Goal: Information Seeking & Learning: Learn about a topic

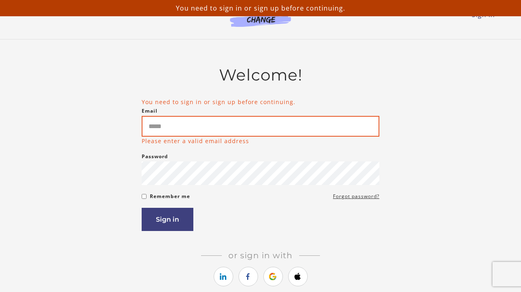
click at [277, 128] on input "Email" at bounding box center [261, 126] width 238 height 21
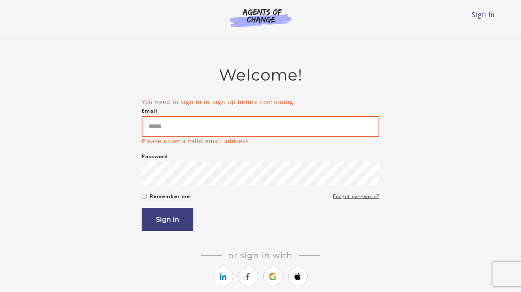
type input "**********"
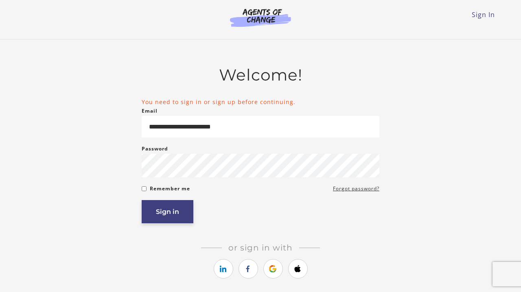
click at [162, 213] on button "Sign in" at bounding box center [168, 211] width 52 height 23
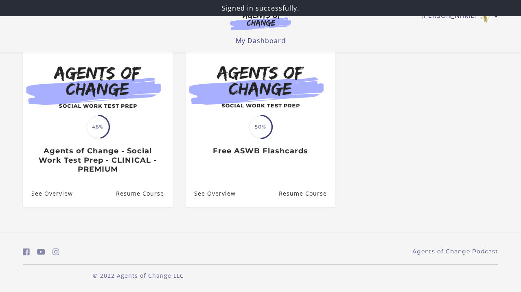
scroll to position [81, 0]
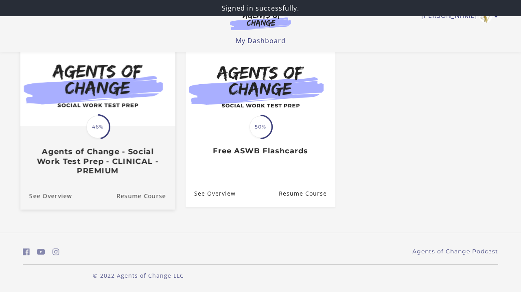
click at [120, 124] on img at bounding box center [97, 84] width 155 height 83
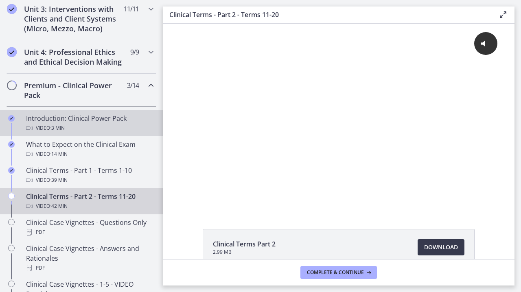
scroll to position [325, 0]
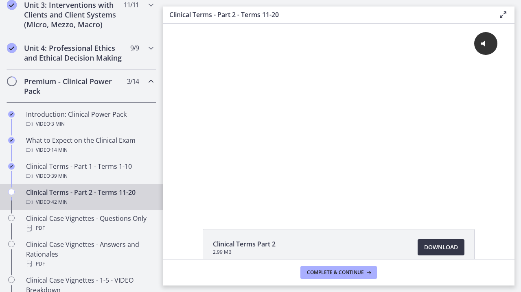
click at [430, 244] on span "Download Opens in a new window" at bounding box center [441, 248] width 34 height 10
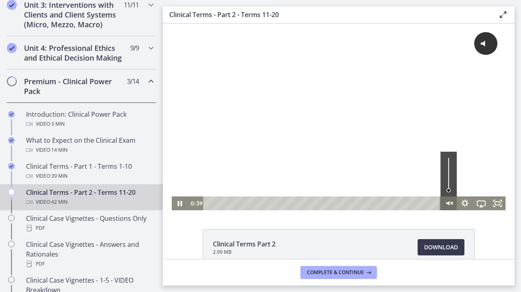
click at [452, 204] on g "Unmute" at bounding box center [452, 203] width 2 height 2
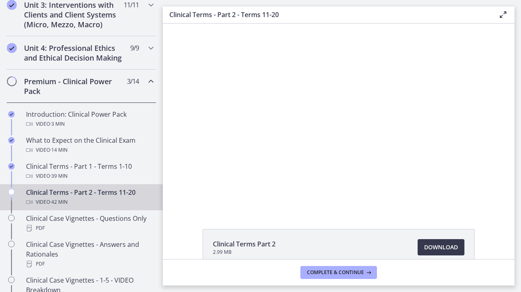
click at [500, 16] on icon at bounding box center [503, 15] width 10 height 10
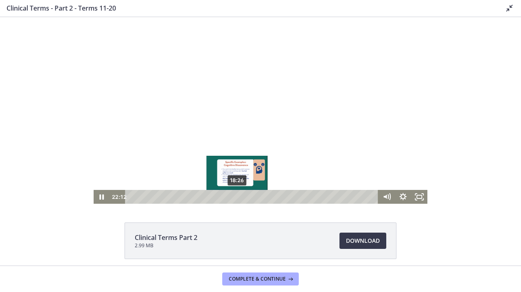
click at [237, 197] on div "18:26" at bounding box center [252, 197] width 243 height 14
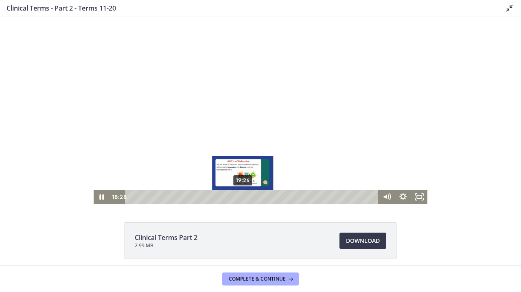
click at [243, 198] on div "19:26" at bounding box center [252, 197] width 243 height 14
click at [249, 198] on div "20:30" at bounding box center [252, 197] width 243 height 14
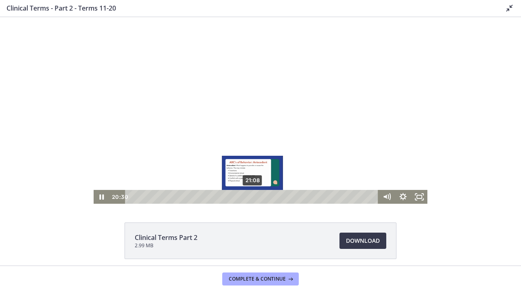
click at [253, 199] on div "21:08" at bounding box center [252, 197] width 243 height 14
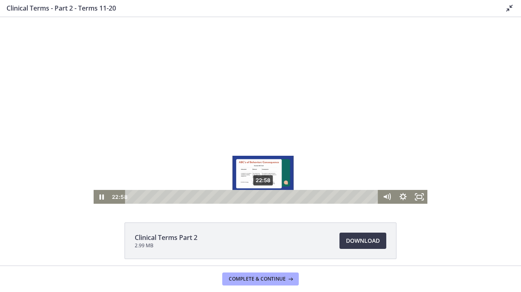
click at [263, 199] on div "22:58" at bounding box center [252, 197] width 243 height 14
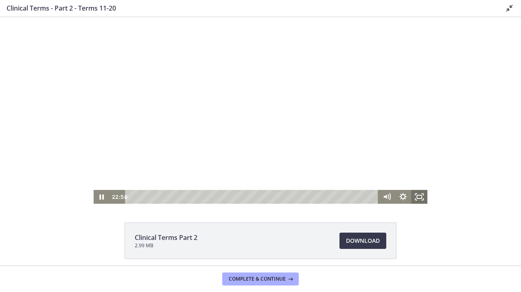
click at [418, 197] on icon "Fullscreen" at bounding box center [419, 197] width 16 height 14
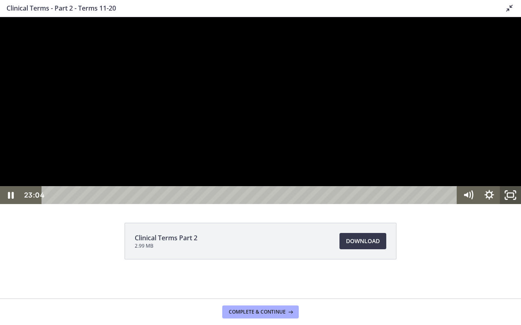
click at [514, 197] on rect "Unfullscreen" at bounding box center [510, 195] width 7 height 4
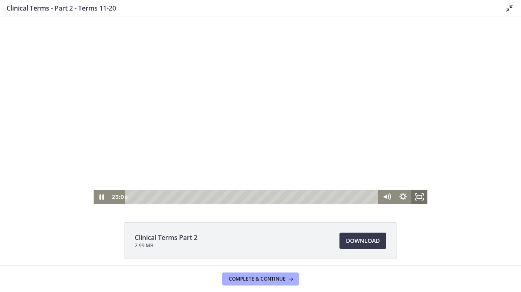
click at [419, 194] on icon "Fullscreen" at bounding box center [419, 197] width 16 height 14
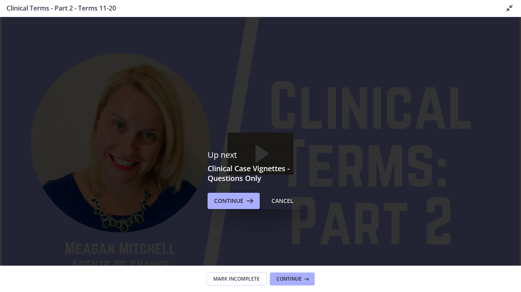
scroll to position [0, 0]
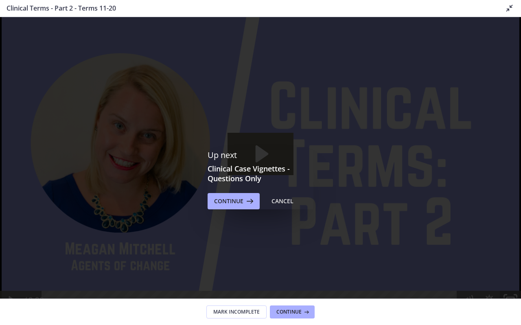
click at [512, 292] on icon "Unfullscreen" at bounding box center [510, 300] width 25 height 22
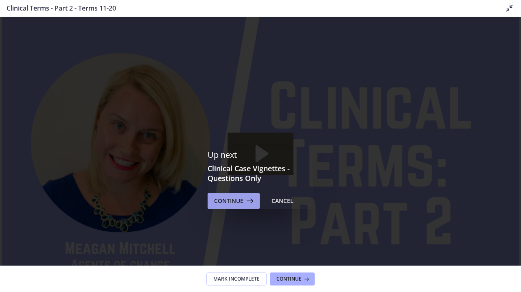
click at [239, 200] on span "Continue" at bounding box center [228, 201] width 29 height 10
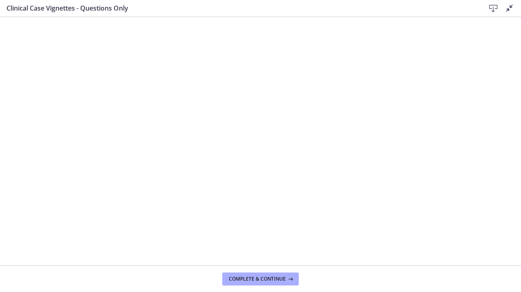
click at [493, 11] on icon at bounding box center [494, 9] width 10 height 10
click at [72, 8] on h3 "Clinical Case Vignettes - Questions Only" at bounding box center [240, 8] width 466 height 10
click at [240, 279] on span "Complete & continue" at bounding box center [257, 279] width 57 height 7
click at [508, 9] on icon at bounding box center [510, 8] width 10 height 10
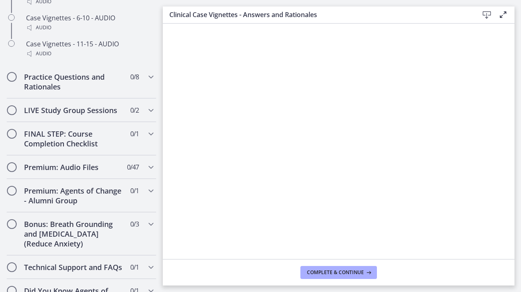
scroll to position [774, 0]
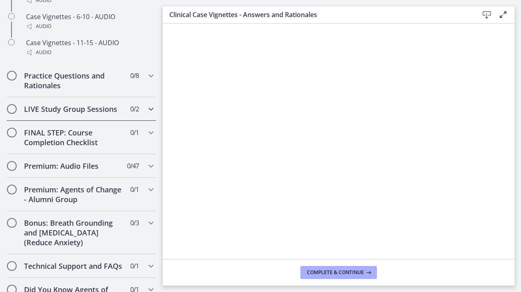
click at [149, 110] on icon "Chapters" at bounding box center [151, 109] width 10 height 10
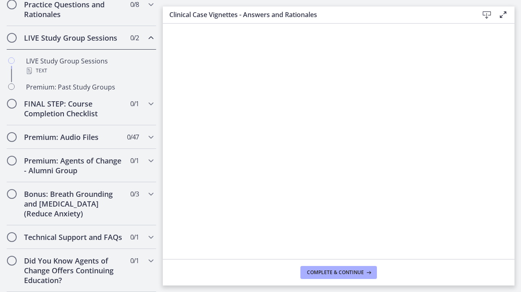
scroll to position [451, 0]
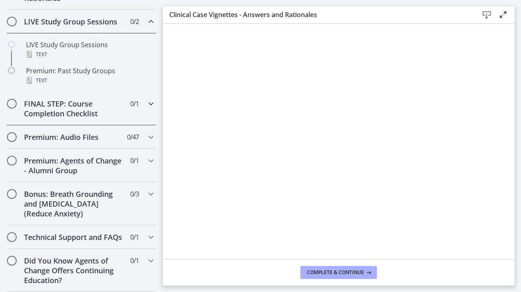
click at [149, 110] on div "FINAL STEP: Course Completion Checklist 0 / 1 Completed" at bounding box center [82, 108] width 150 height 33
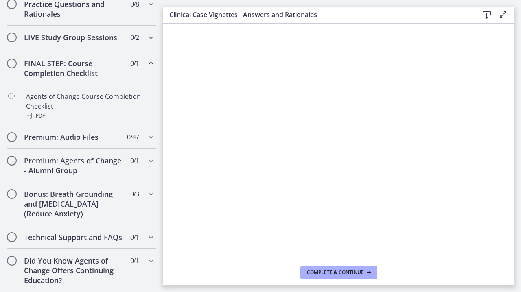
scroll to position [435, 0]
click at [148, 136] on icon "Chapters" at bounding box center [151, 137] width 10 height 10
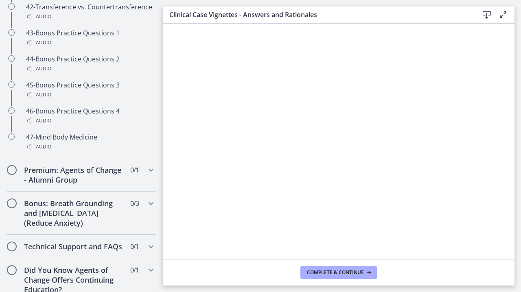
scroll to position [1653, 0]
click at [145, 159] on div "Premium: Agents of Change - Alumni Group 0 / 1 Completed" at bounding box center [82, 175] width 150 height 33
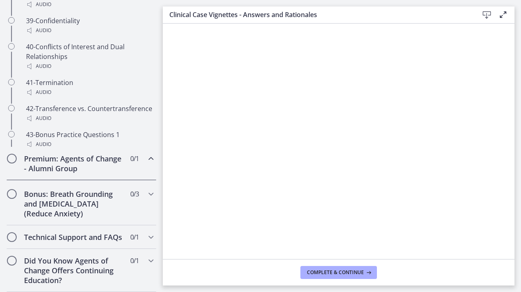
scroll to position [425, 0]
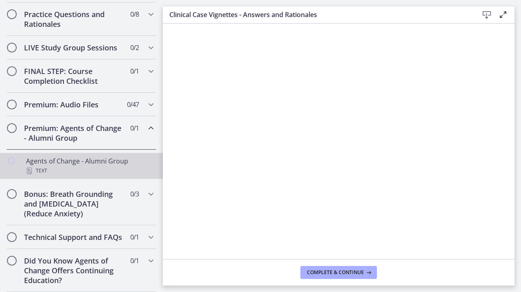
click at [145, 159] on div "Agents of Change - Alumni Group Text" at bounding box center [89, 166] width 127 height 20
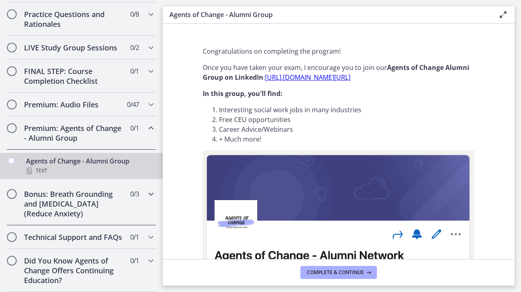
click at [144, 197] on div "Bonus: Breath Grounding and [MEDICAL_DATA] (Reduce Anxiety) 0 / 3 Completed" at bounding box center [82, 203] width 150 height 43
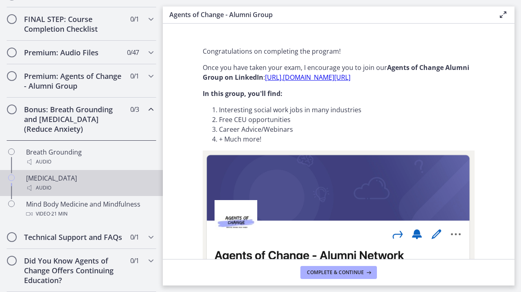
scroll to position [478, 0]
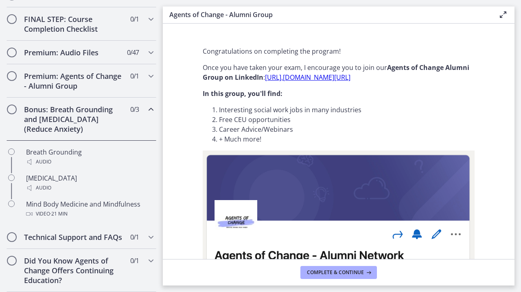
click at [147, 108] on icon "Chapters" at bounding box center [151, 110] width 10 height 10
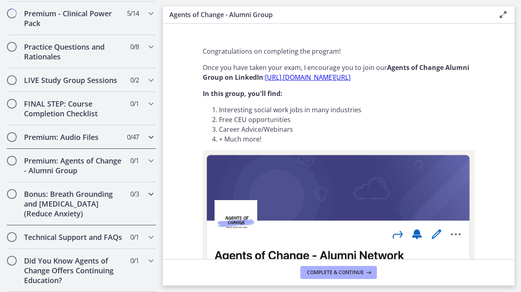
scroll to position [0, 0]
